Goal: Check status: Check status

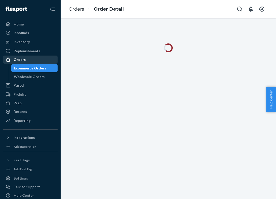
click at [32, 56] on div "Orders" at bounding box center [31, 59] width 54 height 7
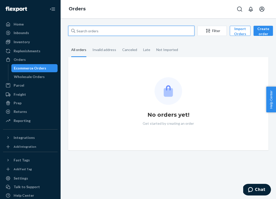
click at [83, 29] on input "text" at bounding box center [131, 31] width 126 height 10
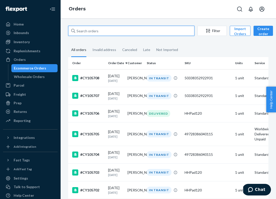
paste input "CY105597I"
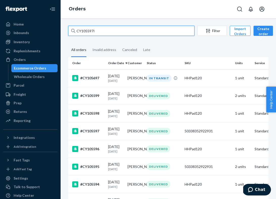
paste input "[PERSON_NAME]"
type input "[PERSON_NAME]"
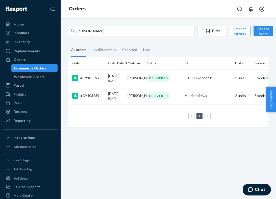
click at [106, 85] on td "[DATE] [DATE]" at bounding box center [115, 78] width 19 height 18
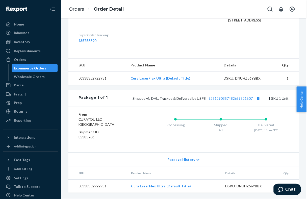
scroll to position [164, 0]
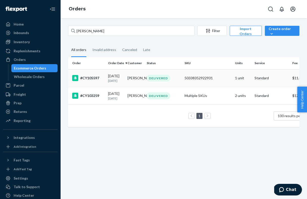
click at [116, 83] on p "[DATE]" at bounding box center [115, 81] width 15 height 4
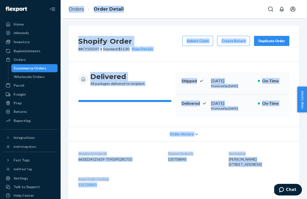
drag, startPoint x: 204, startPoint y: 195, endPoint x: 64, endPoint y: 8, distance: 233.0
click at [64, 8] on div "Orders Order Detail Shopify Order # #CY105597 • Standard / $11.80 View Details …" at bounding box center [184, 99] width 247 height 199
copy div "Orders Order Detail Shopify Order # #CY105597 • Standard / $11.80 View Details …"
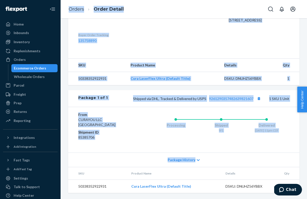
click at [142, 109] on div "From CURAYOU LLC [GEOGRAPHIC_DATA] Shipment ID 85385706 Processing Shipped 9/1 …" at bounding box center [184, 130] width 232 height 46
